Goal: Navigation & Orientation: Find specific page/section

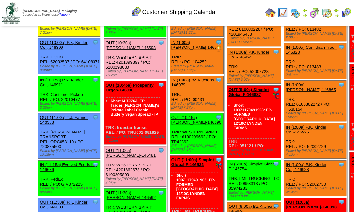
scroll to position [194, 0]
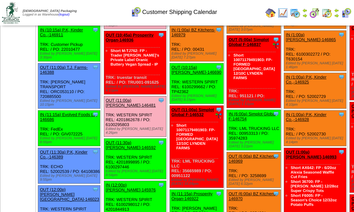
scroll to position [237, 0]
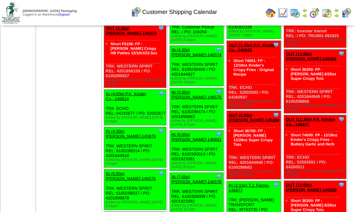
scroll to position [889, 0]
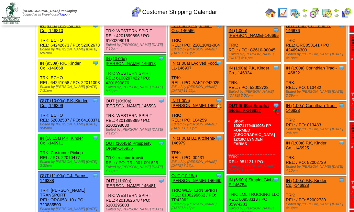
scroll to position [151, 0]
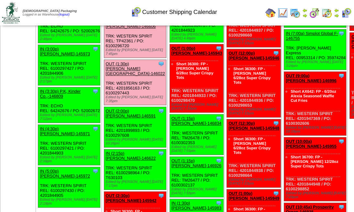
scroll to position [453, 0]
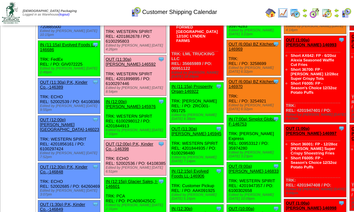
scroll to position [302, 0]
